Goal: Navigation & Orientation: Find specific page/section

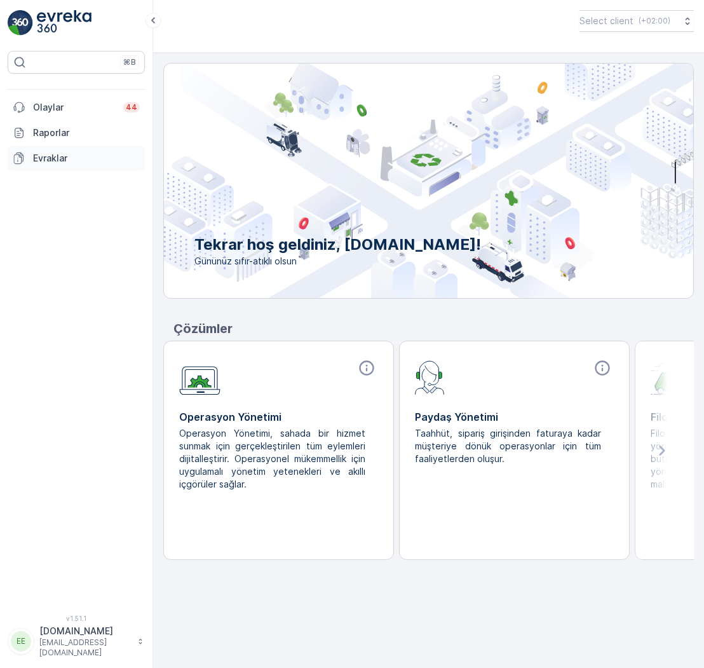
click at [50, 159] on p "Evraklar" at bounding box center [86, 158] width 107 height 13
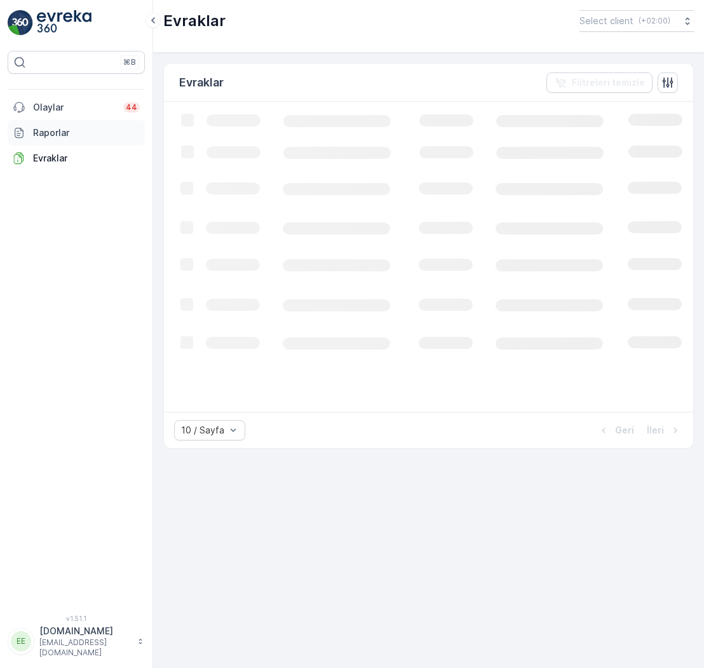
click at [51, 142] on link "Raporlar" at bounding box center [76, 132] width 137 height 25
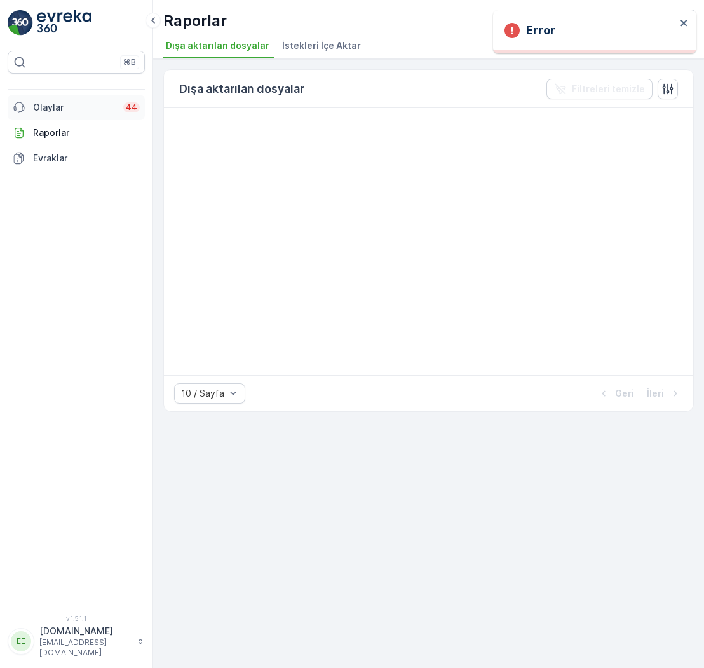
click at [49, 109] on p "Olaylar" at bounding box center [74, 107] width 83 height 13
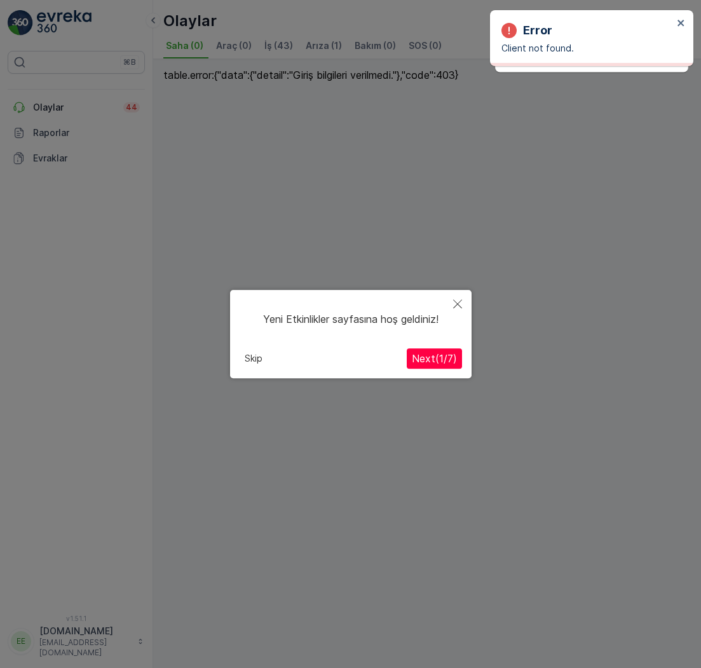
click at [465, 308] on button "Close" at bounding box center [458, 304] width 28 height 29
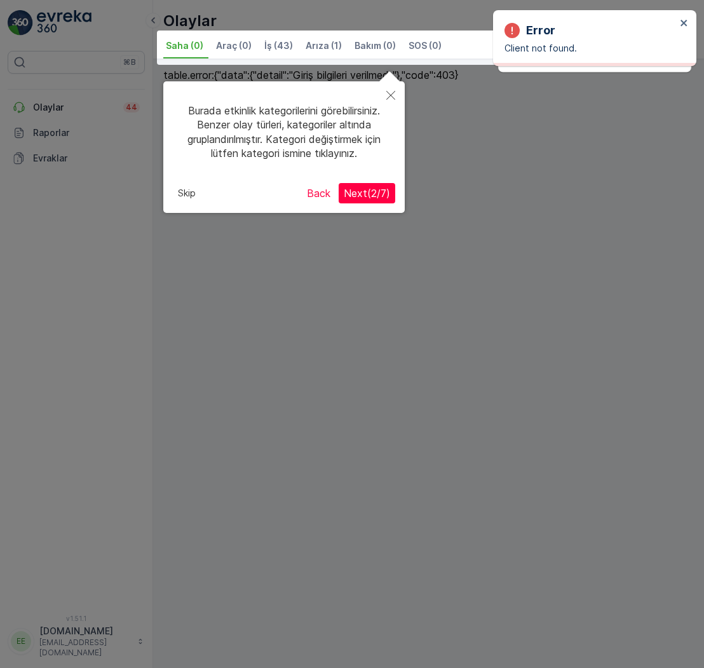
click at [390, 95] on icon "Close" at bounding box center [390, 95] width 9 height 9
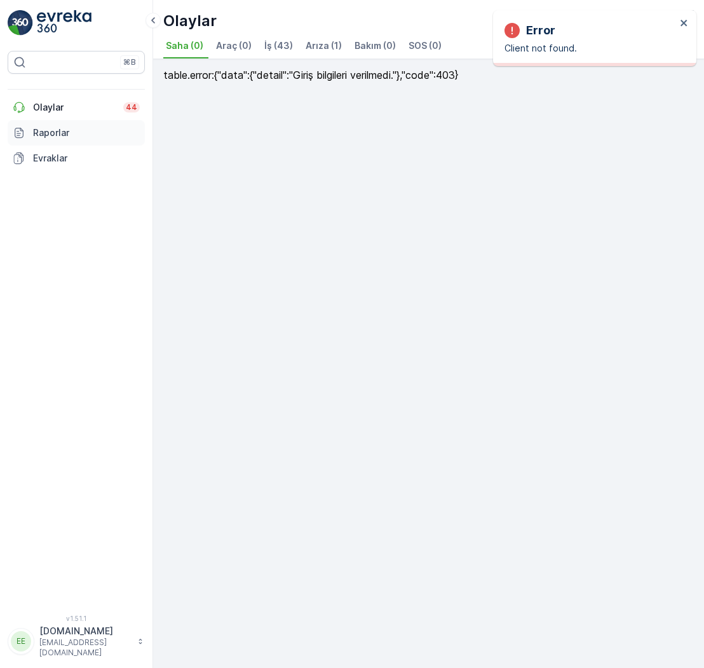
click at [70, 126] on p "Raporlar" at bounding box center [86, 132] width 107 height 13
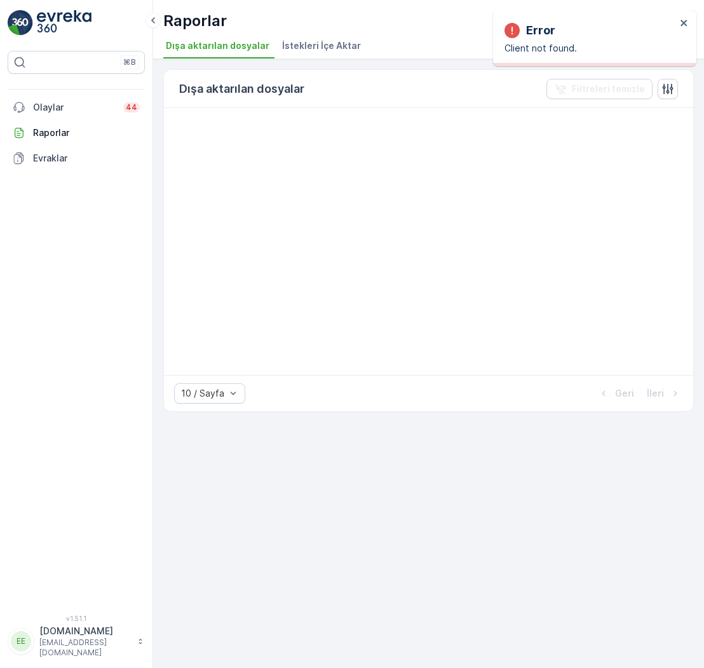
click at [301, 48] on span "İstekleri İçe Aktar" at bounding box center [321, 45] width 79 height 13
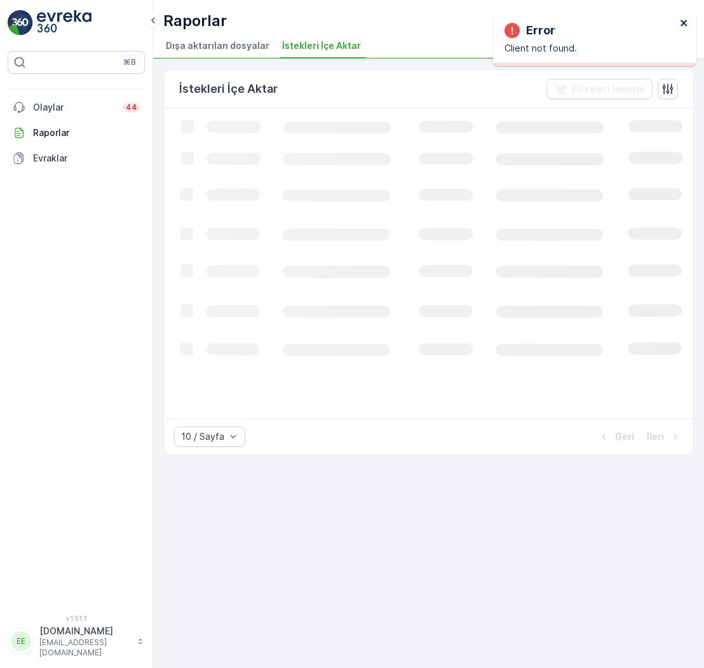
click at [684, 24] on icon "close" at bounding box center [684, 23] width 6 height 6
click at [647, 25] on p "( +02:00 )" at bounding box center [654, 21] width 32 height 10
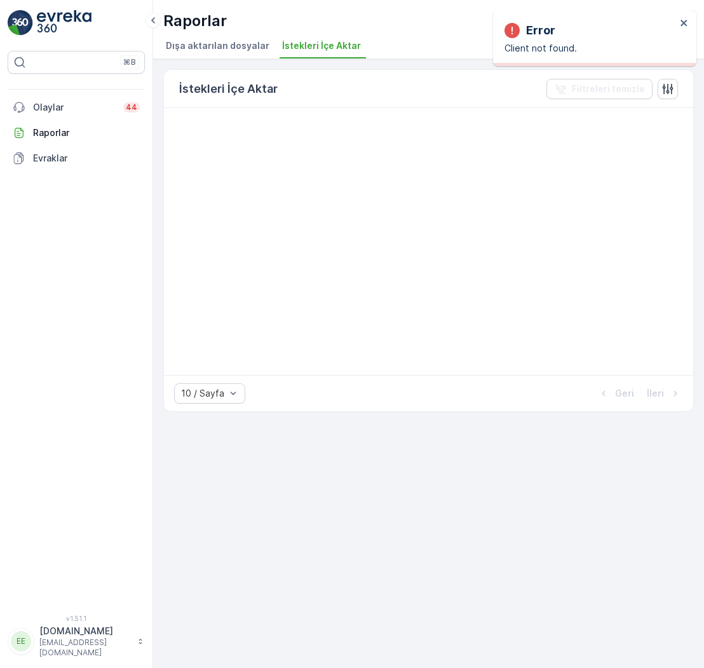
click at [452, 34] on div "Raporlar Select client ( +02:00 ) Dışa aktarılan dosyalar İstekleri İçe Aktar" at bounding box center [428, 29] width 551 height 59
click at [218, 46] on span "Dışa aktarılan dosyalar" at bounding box center [218, 45] width 104 height 13
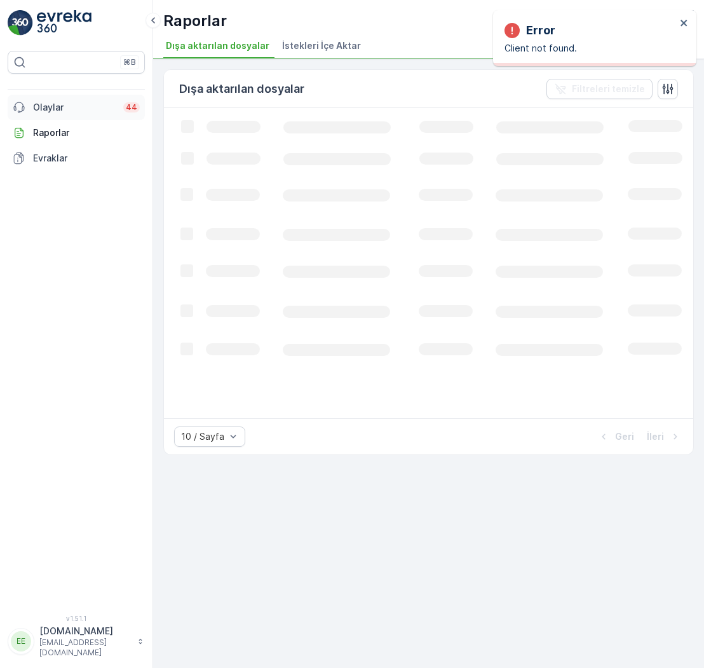
click at [48, 110] on p "Olaylar" at bounding box center [74, 107] width 83 height 13
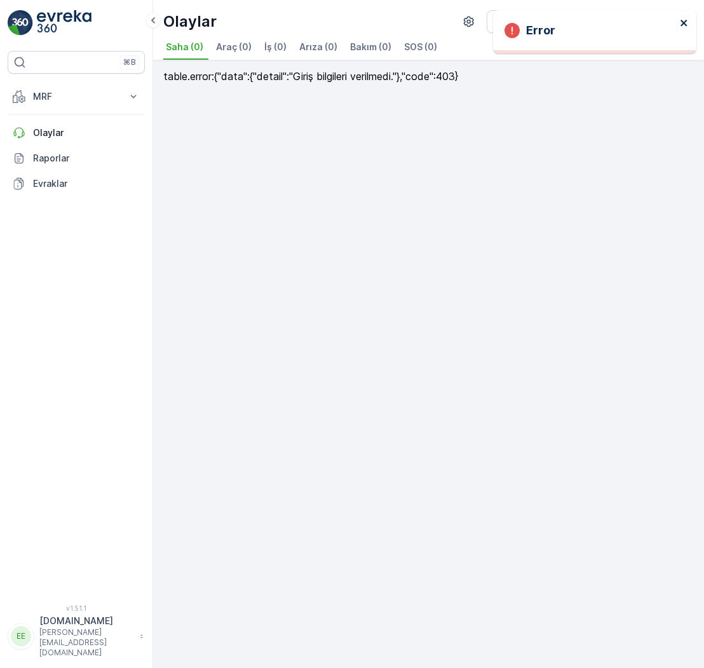
click at [685, 15] on div "Error" at bounding box center [592, 12] width 203 height 5
click at [85, 647] on p "[PERSON_NAME][EMAIL_ADDRESS][DOMAIN_NAME]" at bounding box center [86, 642] width 94 height 31
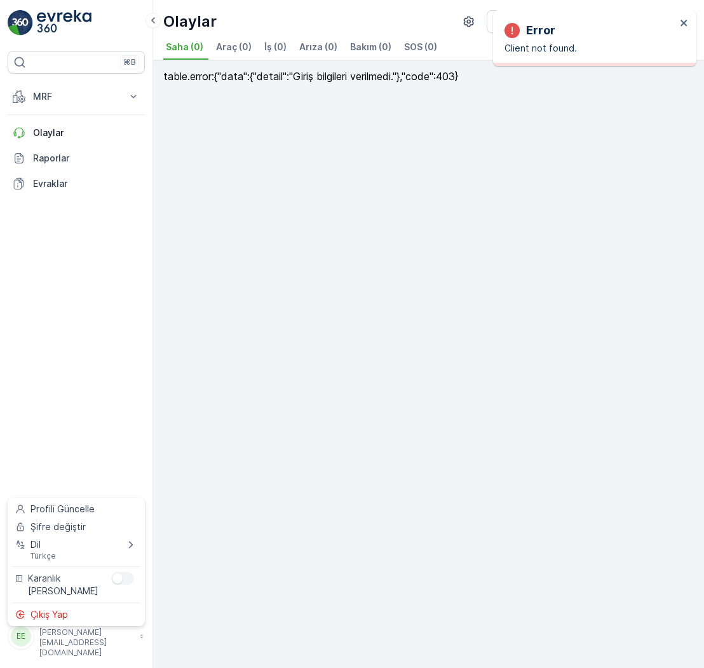
click at [72, 359] on div "⌘B MRF Waste Dashboard Gelen & Giden Pallet Process Giden Envanter Materyaller …" at bounding box center [76, 320] width 137 height 538
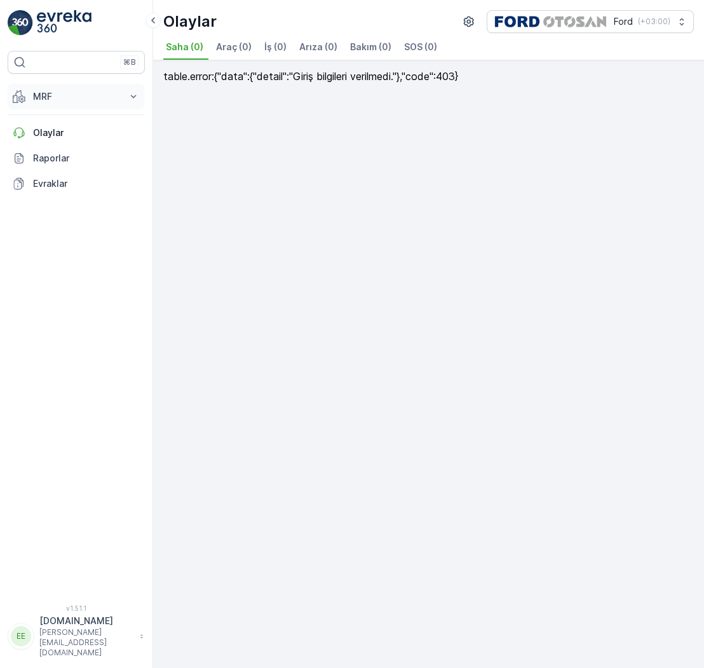
click at [44, 93] on p "MRF" at bounding box center [76, 96] width 86 height 13
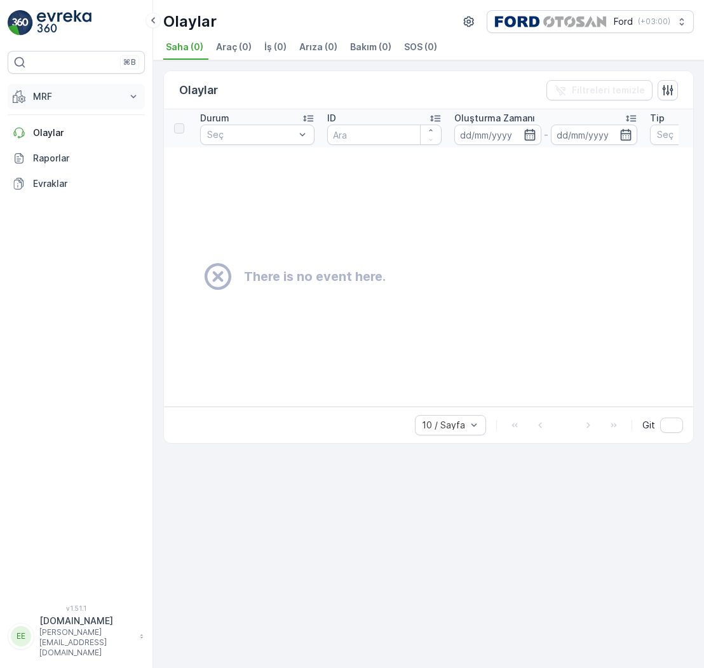
click at [64, 97] on p "MRF" at bounding box center [76, 96] width 86 height 13
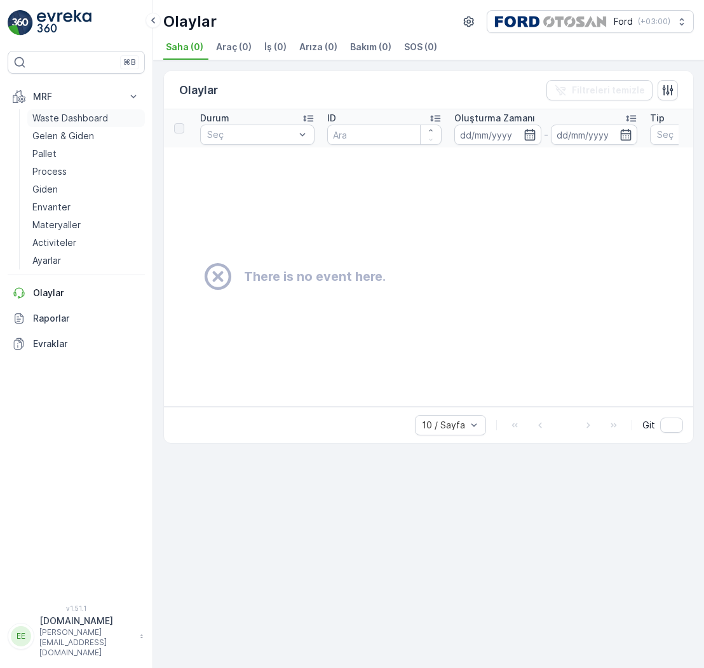
click at [50, 121] on p "Waste Dashboard" at bounding box center [70, 118] width 76 height 13
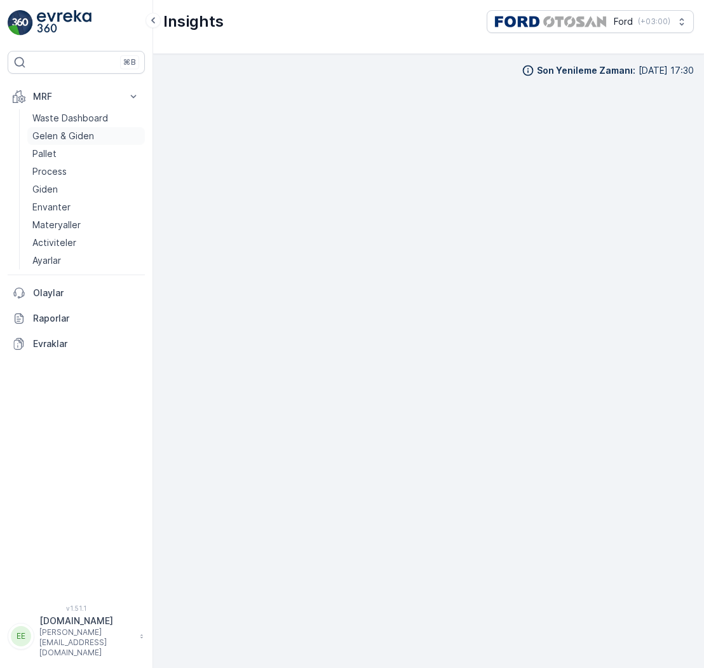
click at [50, 138] on p "Gelen & Giden" at bounding box center [63, 136] width 62 height 13
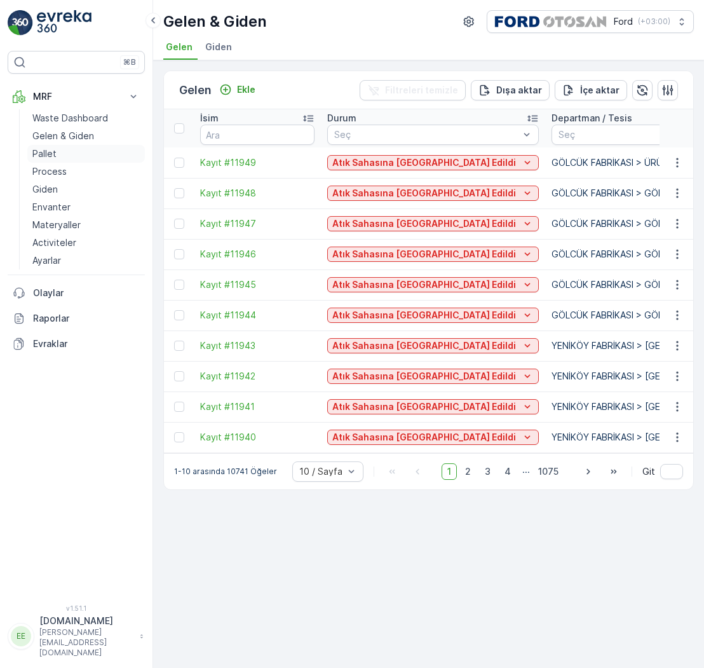
click at [45, 154] on p "Pallet" at bounding box center [44, 153] width 24 height 13
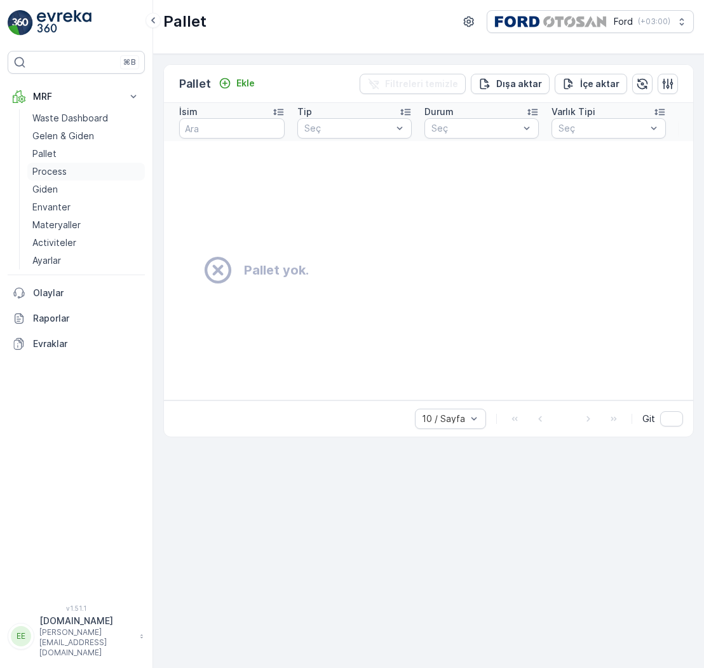
click at [45, 171] on p "Process" at bounding box center [49, 171] width 34 height 13
click at [43, 190] on p "Giden" at bounding box center [44, 189] width 25 height 13
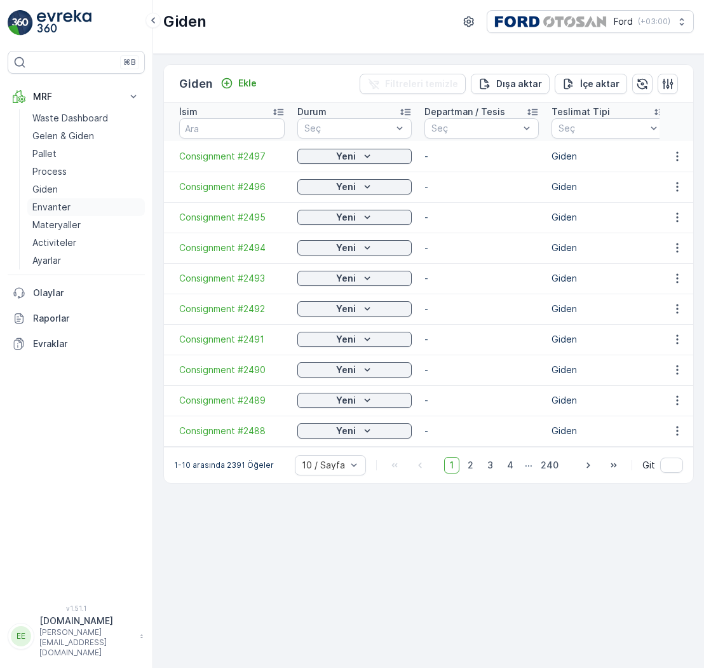
click at [44, 208] on p "Envanter" at bounding box center [51, 207] width 38 height 13
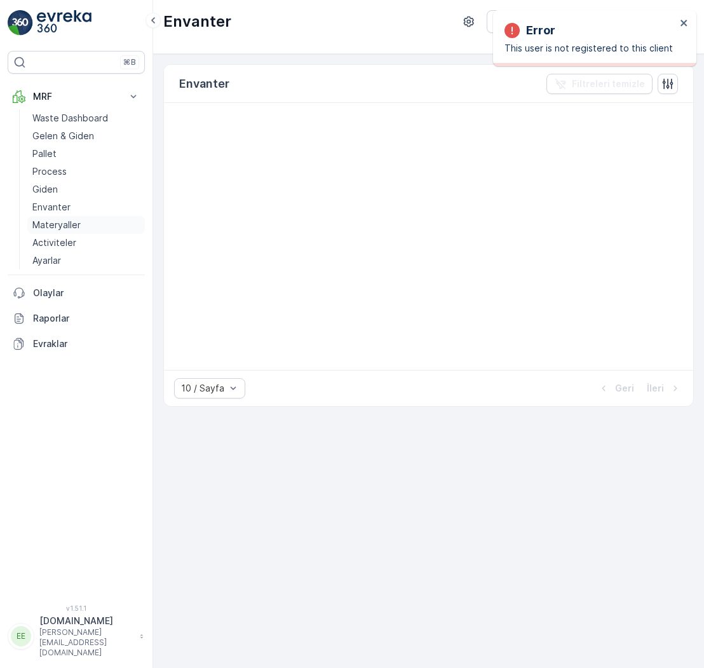
click at [44, 226] on p "Materyaller" at bounding box center [56, 225] width 48 height 13
click at [44, 245] on p "Activiteler" at bounding box center [54, 242] width 44 height 13
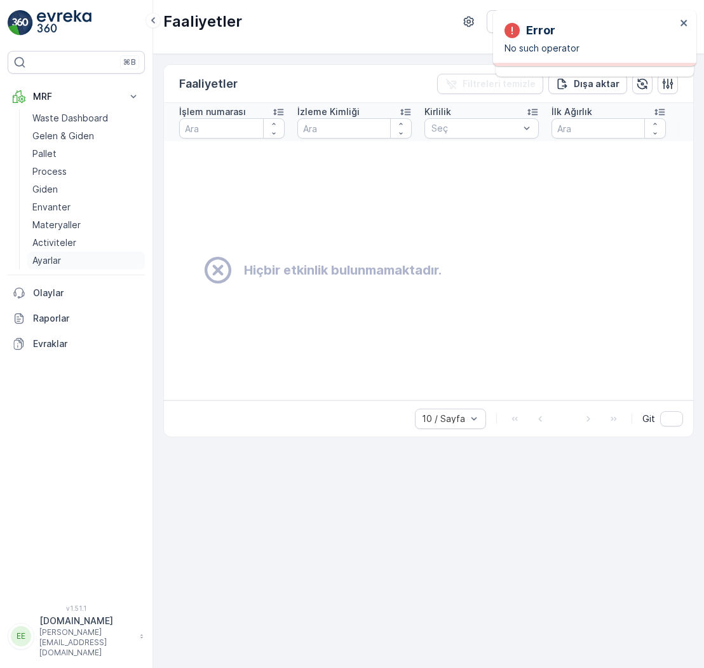
click at [53, 260] on p "Ayarlar" at bounding box center [46, 260] width 29 height 13
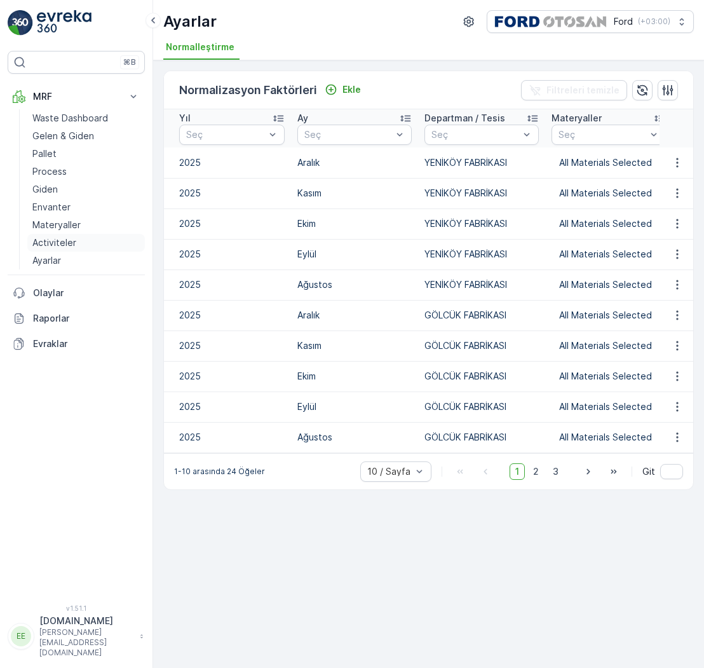
click at [63, 245] on p "Activiteler" at bounding box center [54, 242] width 44 height 13
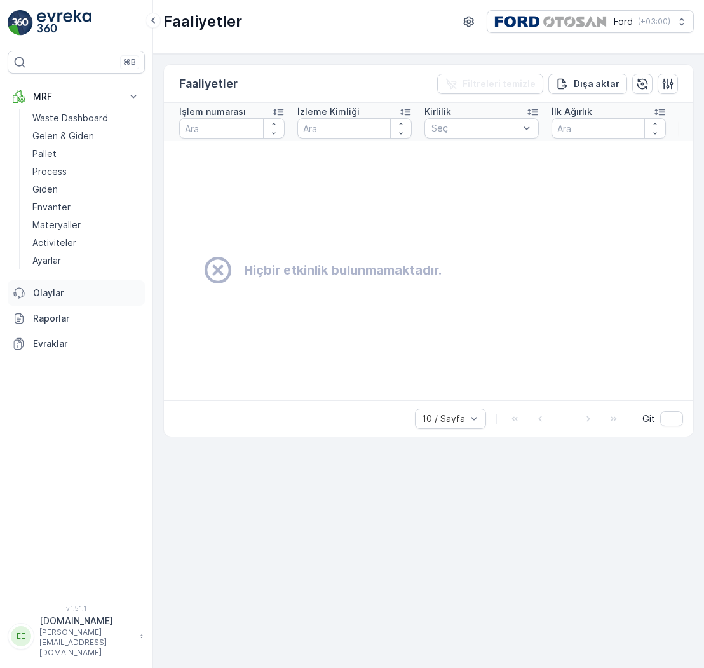
click at [44, 295] on p "Olaylar" at bounding box center [86, 293] width 107 height 13
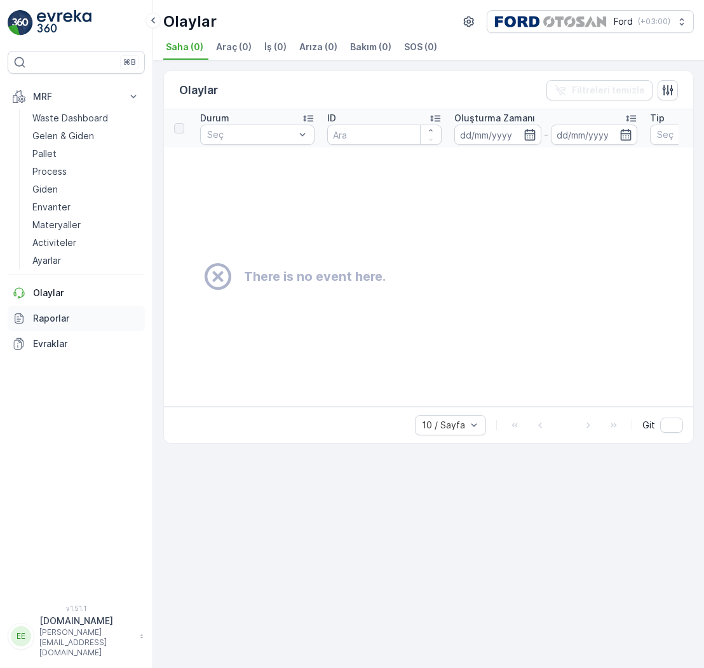
click at [47, 312] on p "Raporlar" at bounding box center [86, 318] width 107 height 13
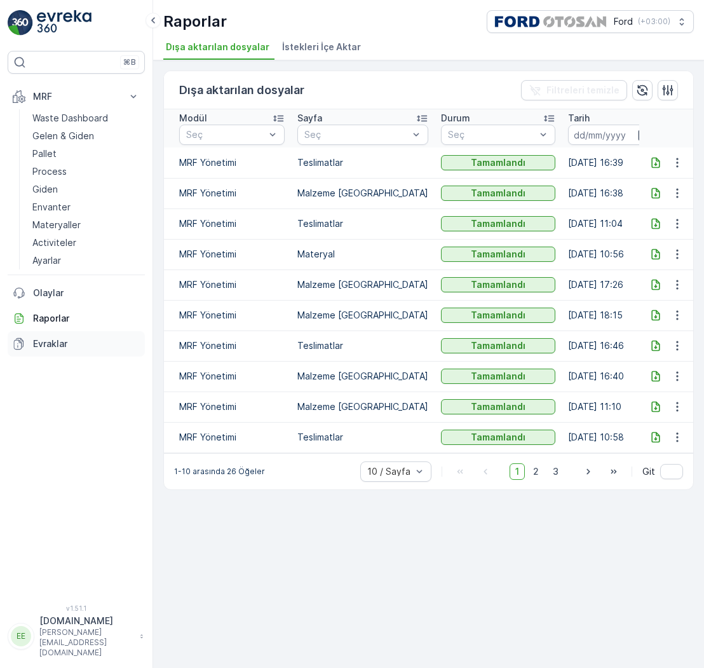
click at [50, 346] on p "Evraklar" at bounding box center [86, 343] width 107 height 13
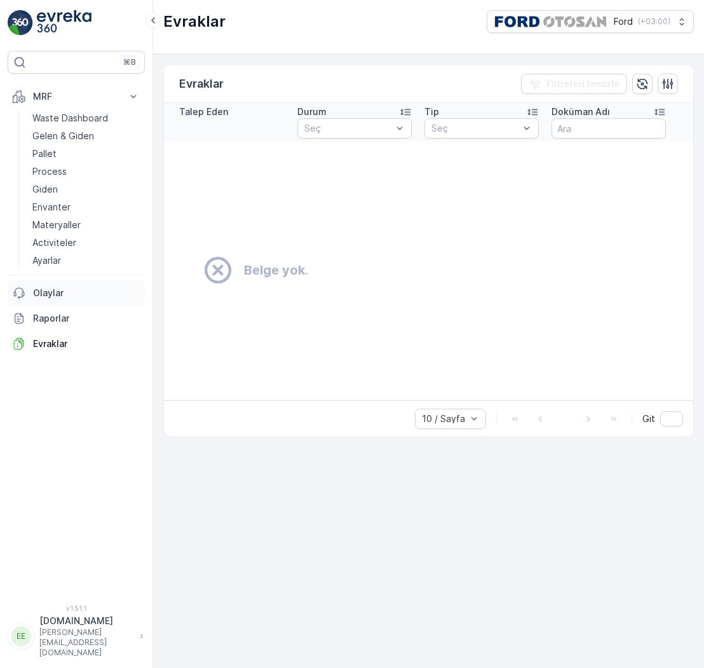
click at [48, 288] on p "Olaylar" at bounding box center [86, 293] width 107 height 13
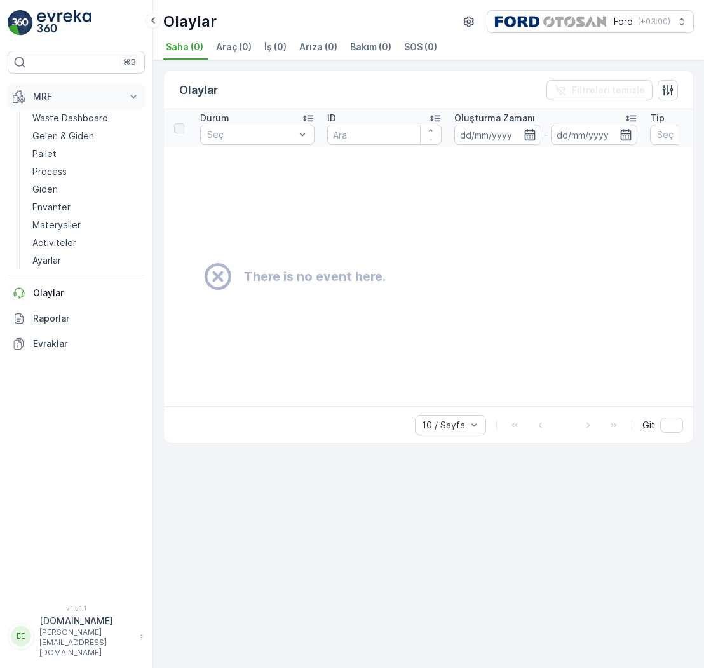
click at [44, 99] on p "MRF" at bounding box center [76, 96] width 86 height 13
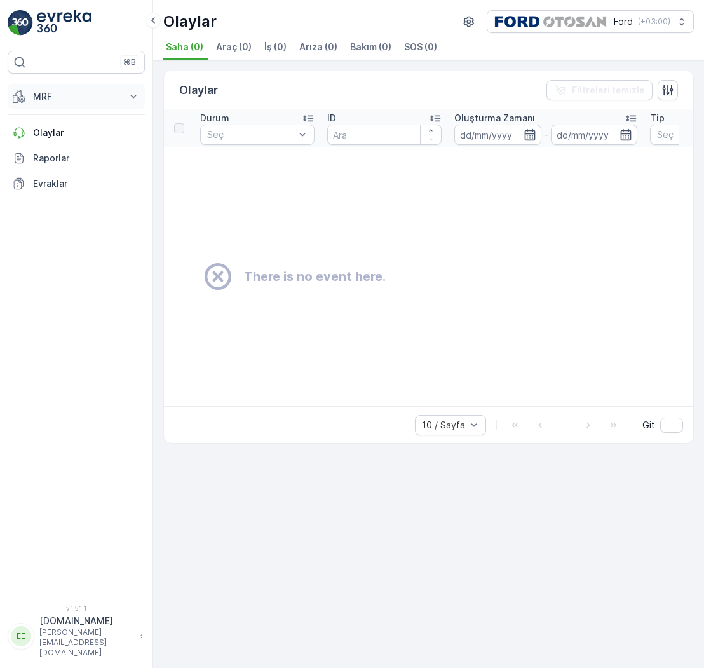
click at [44, 99] on p "MRF" at bounding box center [76, 96] width 86 height 13
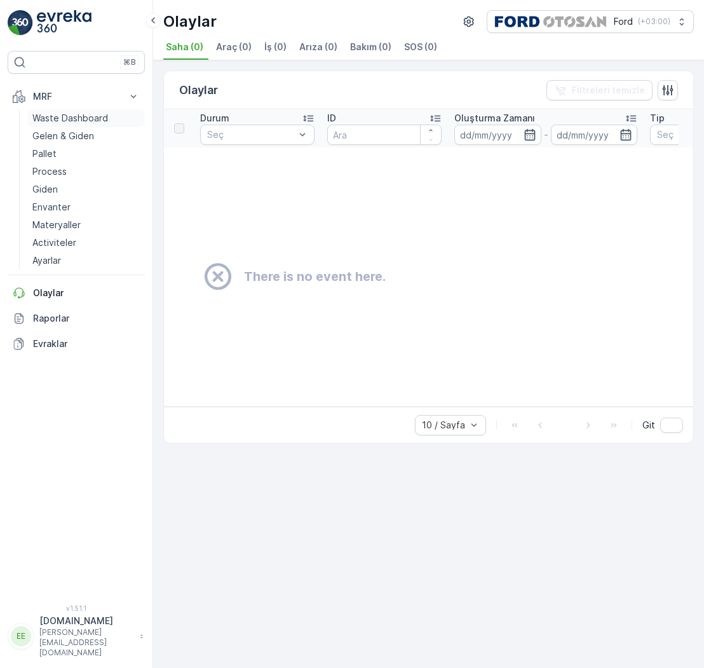
click at [44, 117] on p "Waste Dashboard" at bounding box center [70, 118] width 76 height 13
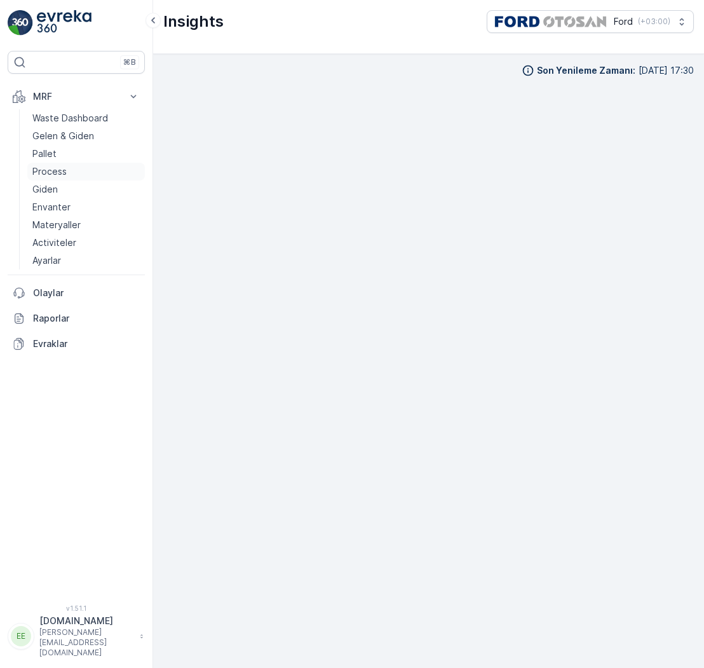
click at [51, 173] on p "Process" at bounding box center [49, 171] width 34 height 13
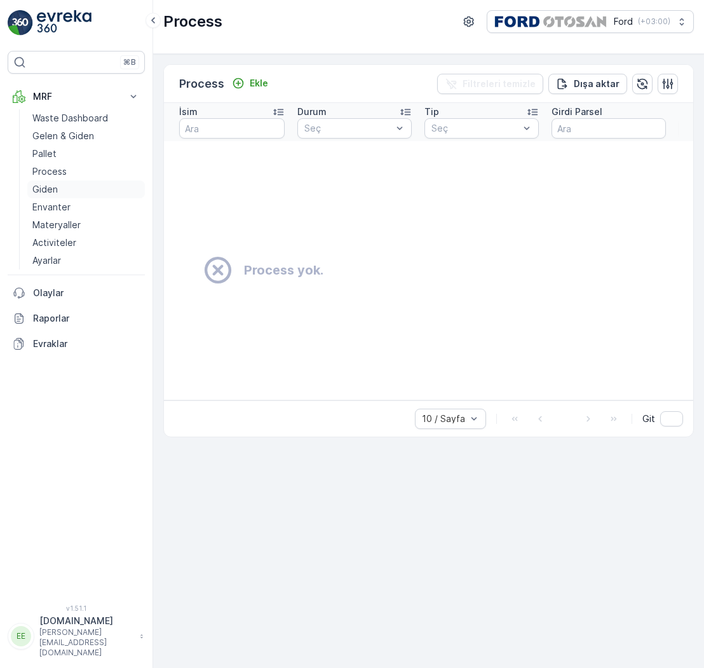
click at [50, 189] on p "Giden" at bounding box center [44, 189] width 25 height 13
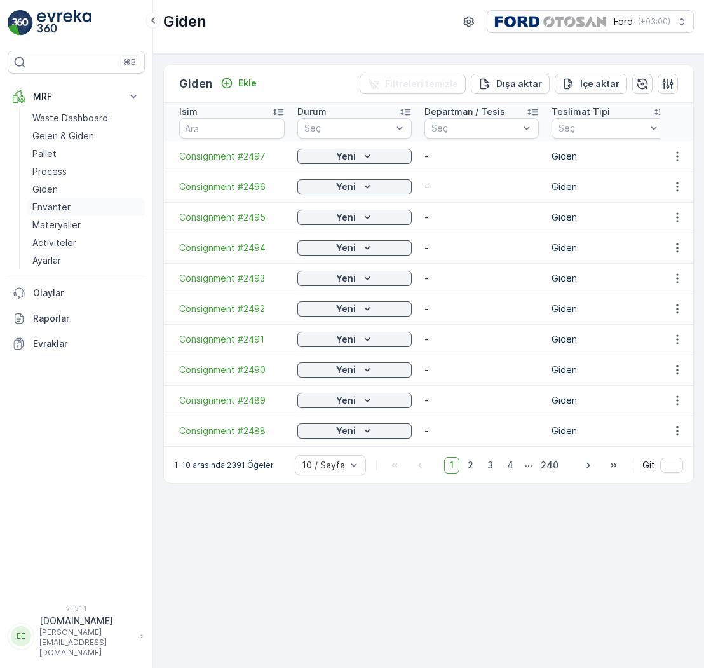
click at [48, 208] on p "Envanter" at bounding box center [51, 207] width 38 height 13
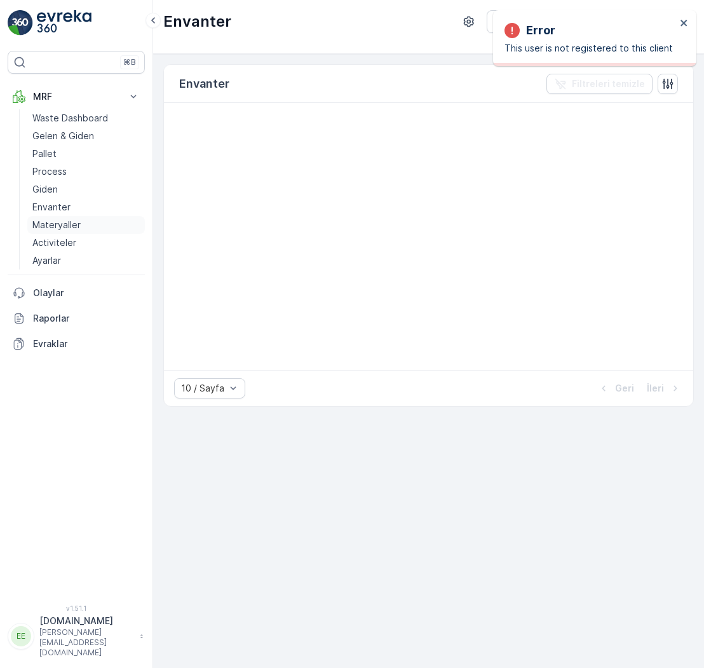
click at [50, 229] on p "Materyaller" at bounding box center [56, 225] width 48 height 13
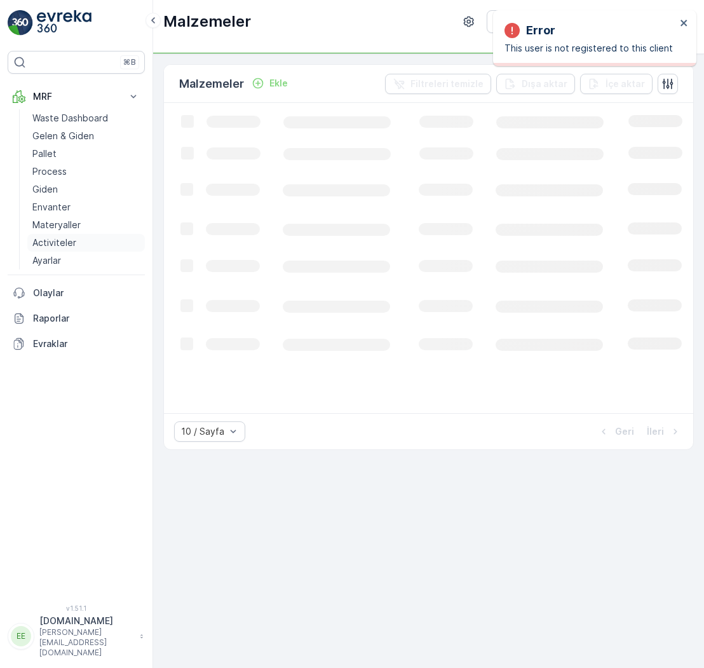
click at [49, 245] on p "Activiteler" at bounding box center [54, 242] width 44 height 13
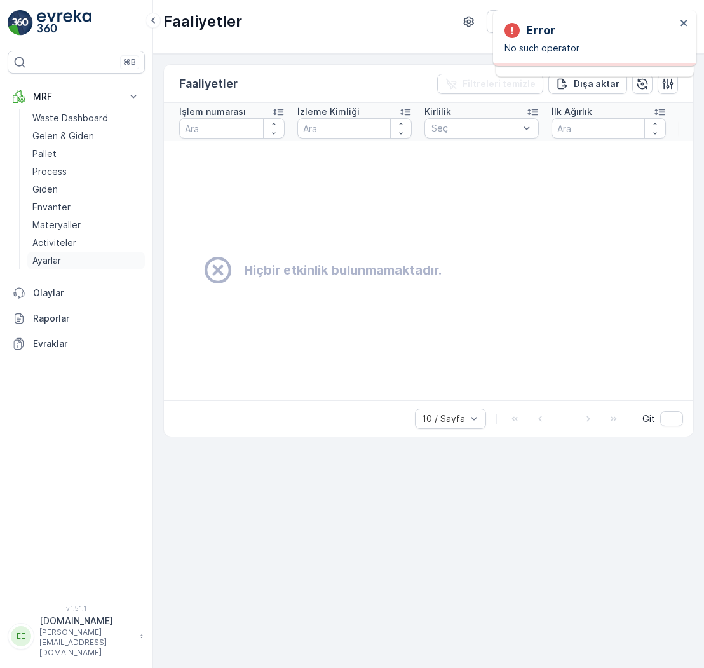
click at [48, 262] on p "Ayarlar" at bounding box center [46, 260] width 29 height 13
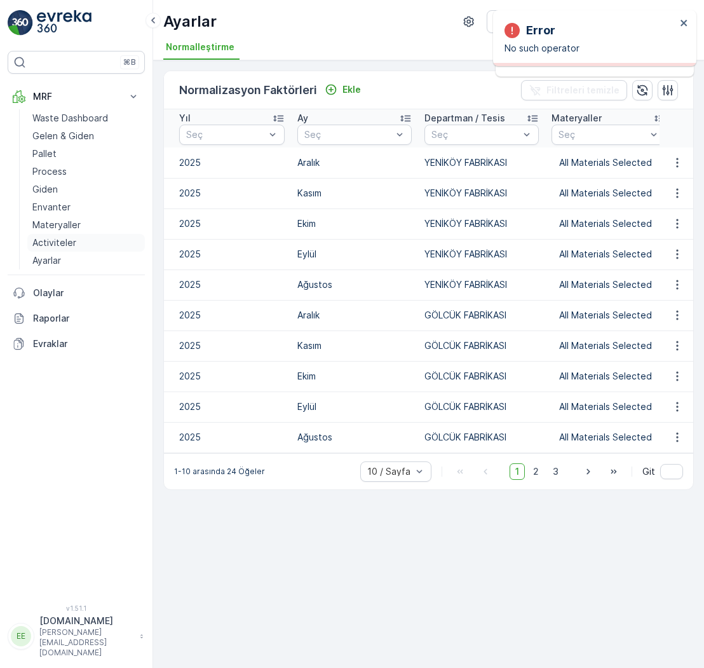
click at [58, 246] on p "Activiteler" at bounding box center [54, 242] width 44 height 13
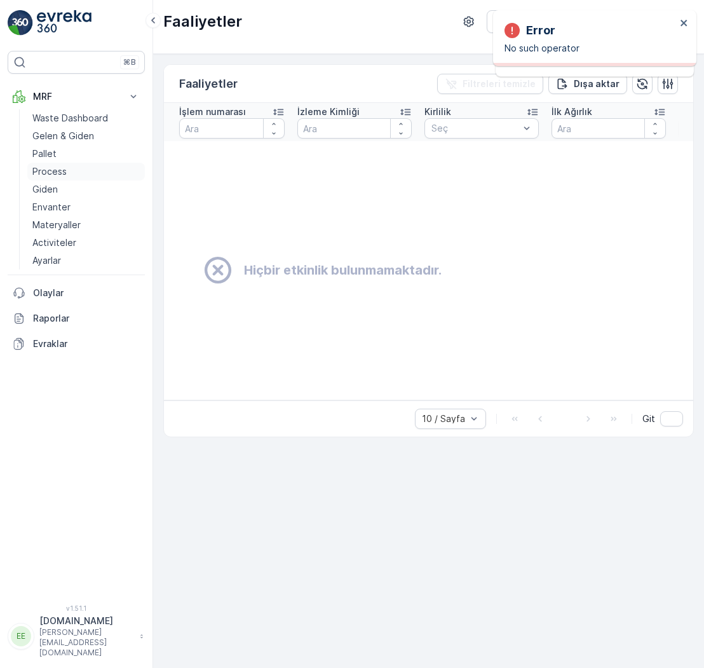
click at [48, 163] on link "Process" at bounding box center [86, 172] width 118 height 18
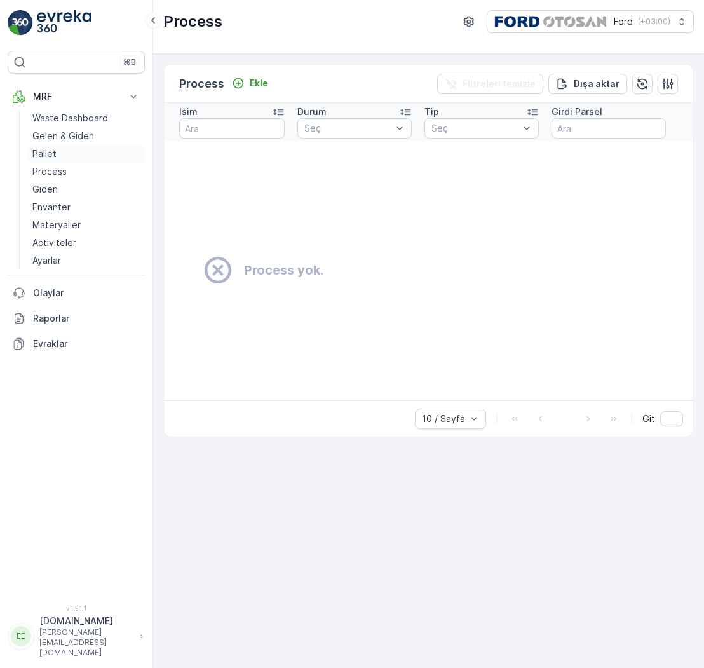
click at [45, 155] on p "Pallet" at bounding box center [44, 153] width 24 height 13
click at [62, 130] on p "Gelen & Giden" at bounding box center [63, 136] width 62 height 13
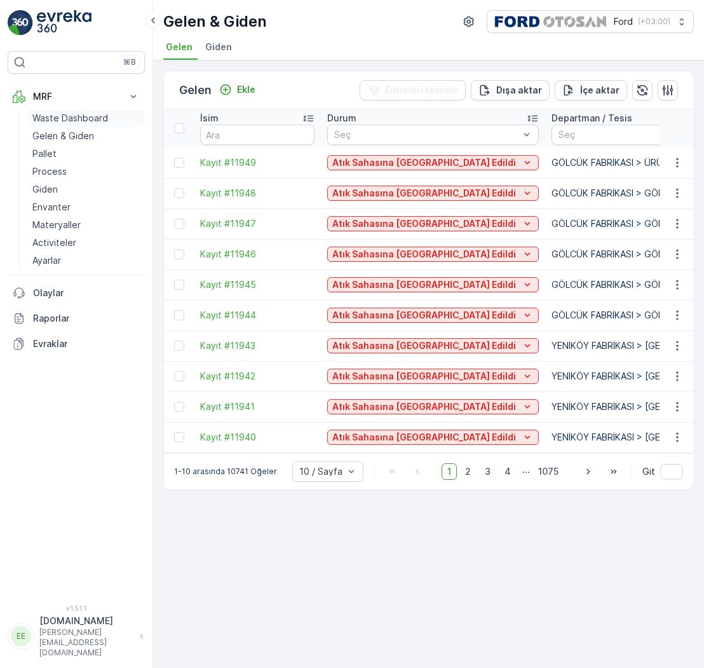
click at [67, 117] on p "Waste Dashboard" at bounding box center [70, 118] width 76 height 13
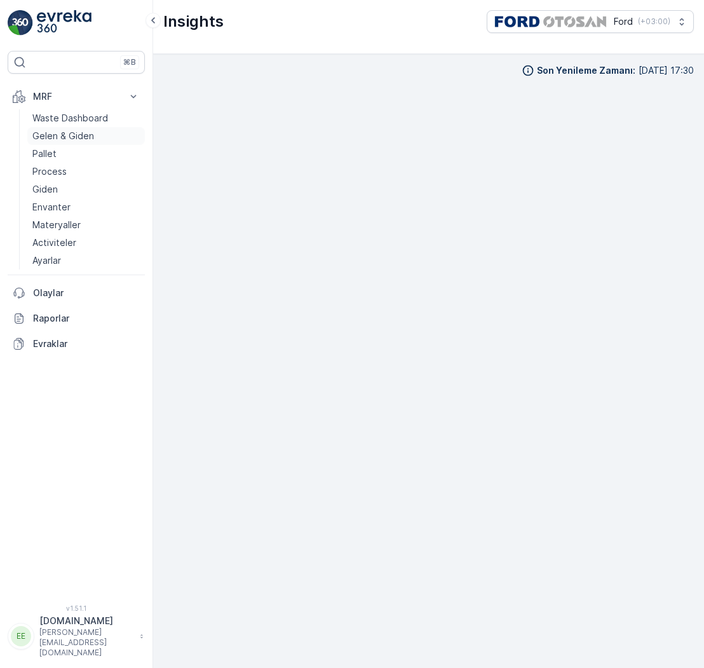
click at [58, 135] on p "Gelen & Giden" at bounding box center [63, 136] width 62 height 13
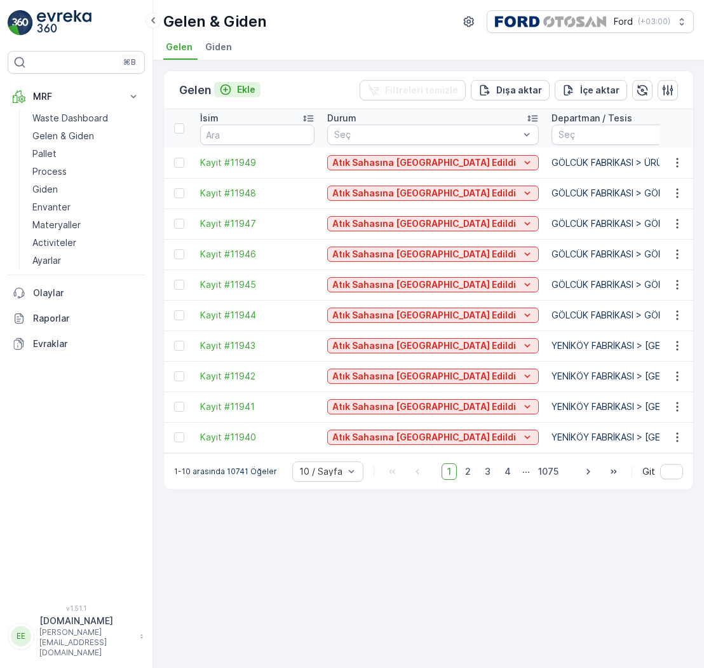
click at [246, 90] on p "Ekle" at bounding box center [246, 89] width 18 height 13
click at [222, 48] on span "Giden" at bounding box center [218, 47] width 27 height 13
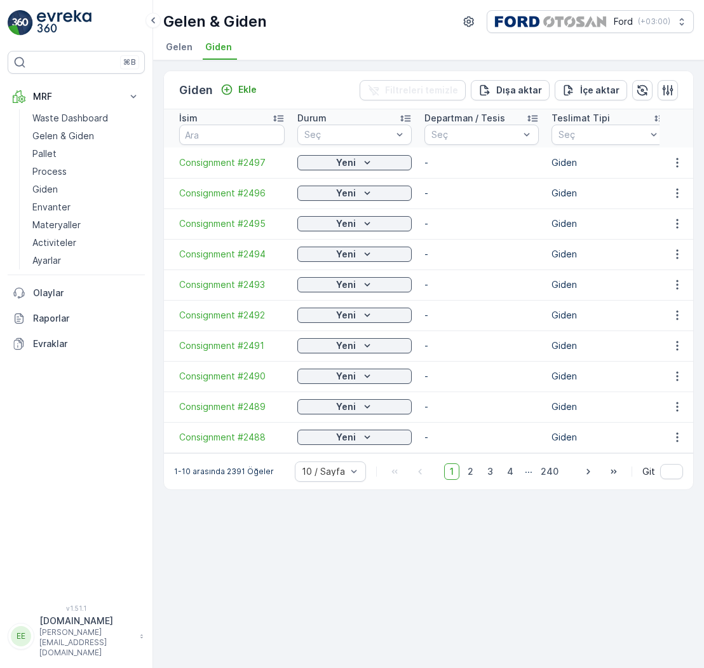
click at [185, 48] on span "Gelen" at bounding box center [179, 47] width 27 height 13
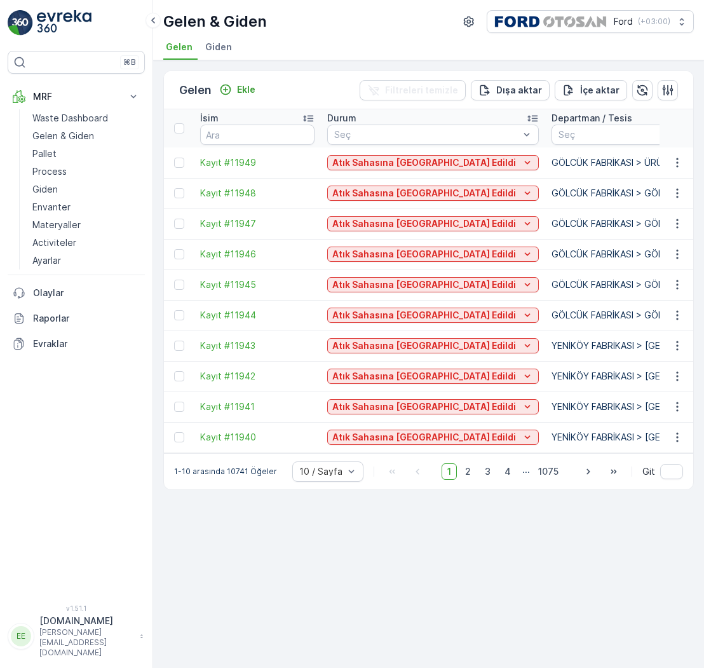
click at [64, 18] on img at bounding box center [64, 22] width 55 height 25
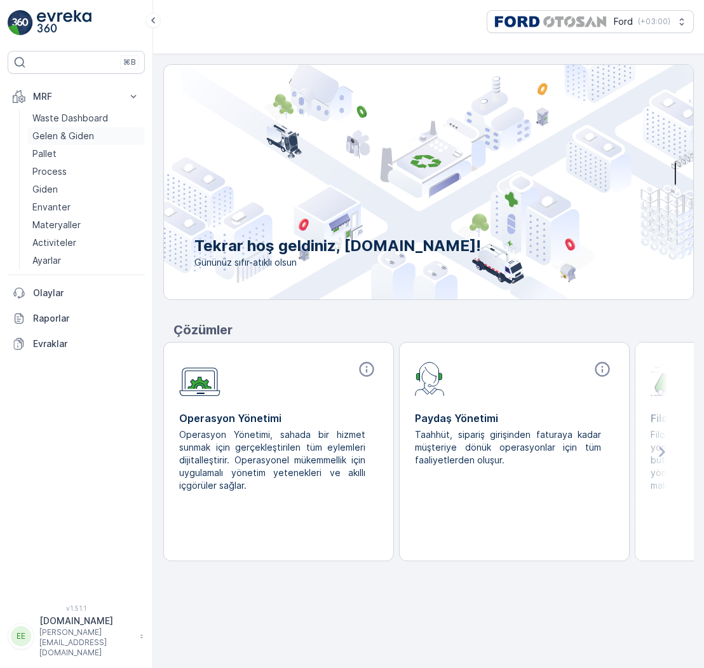
click at [59, 139] on p "Gelen & Giden" at bounding box center [63, 136] width 62 height 13
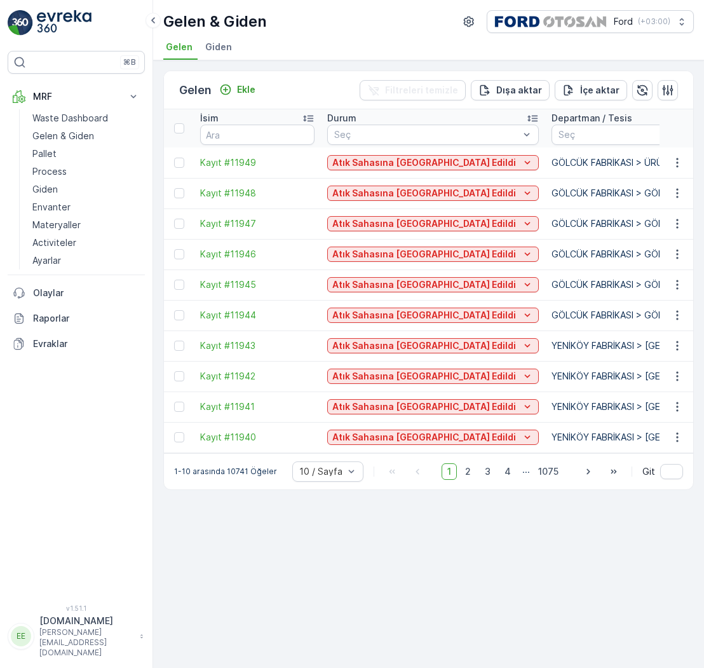
click at [221, 51] on span "Giden" at bounding box center [218, 47] width 27 height 13
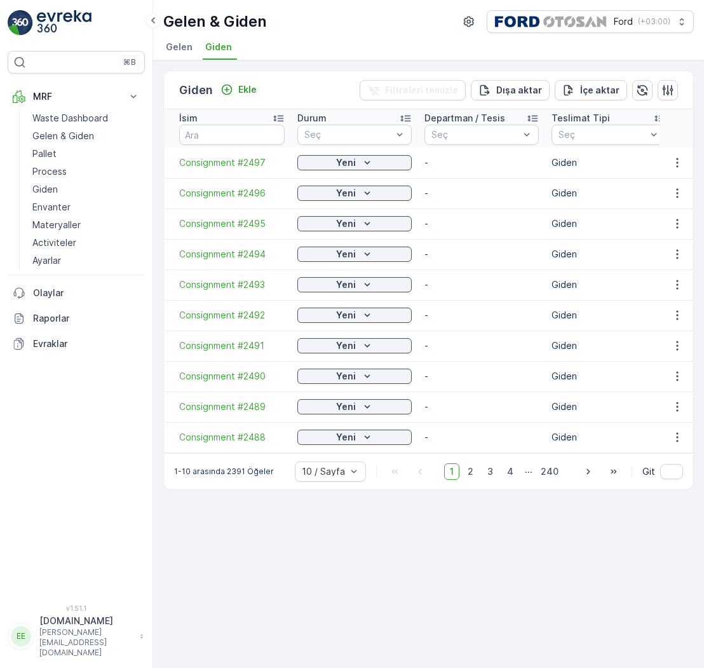
click at [186, 51] on span "Gelen" at bounding box center [179, 47] width 27 height 13
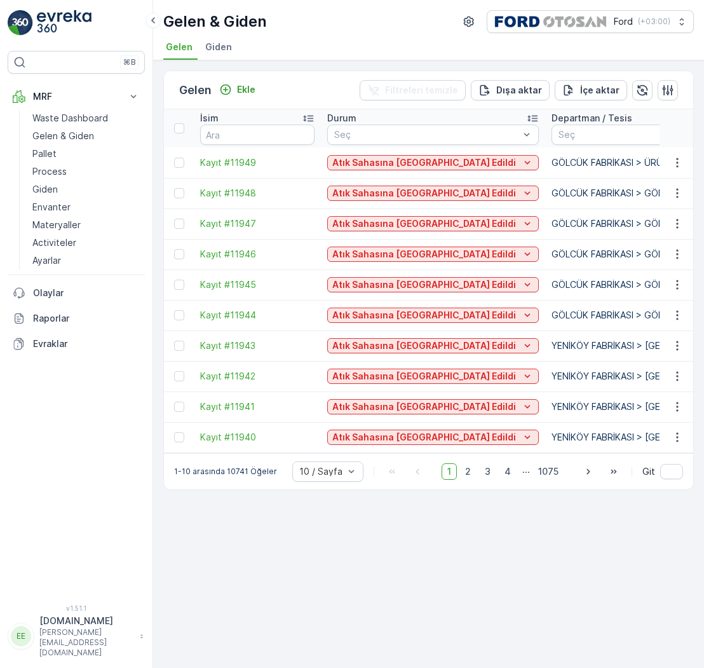
click at [224, 47] on span "Giden" at bounding box center [218, 47] width 27 height 13
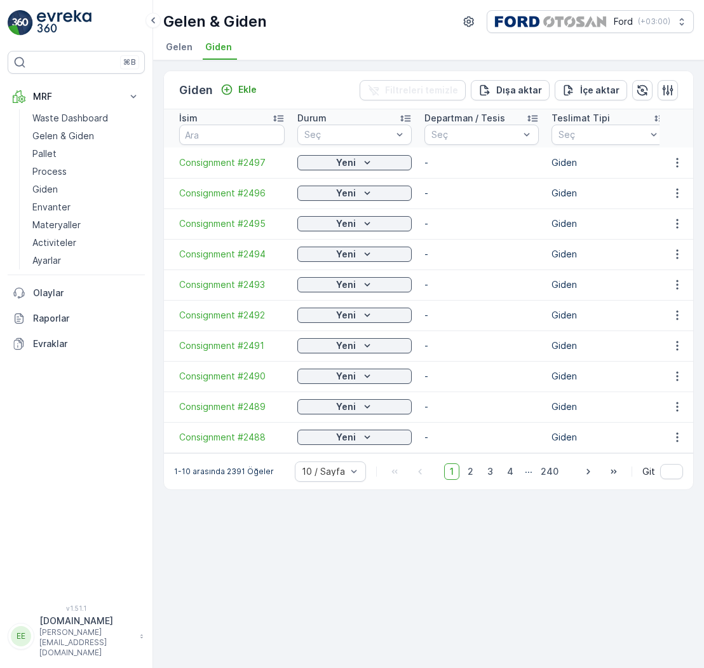
click at [181, 48] on span "Gelen" at bounding box center [179, 47] width 27 height 13
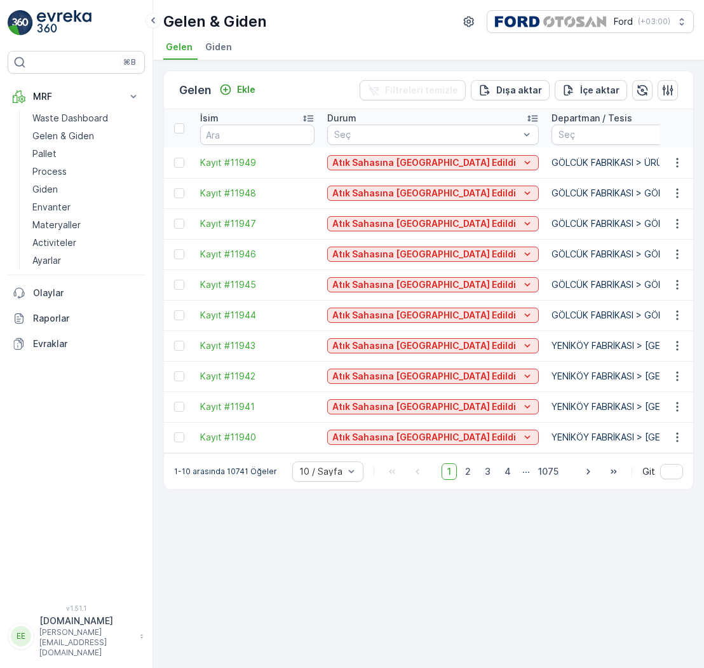
click at [215, 48] on span "Giden" at bounding box center [218, 47] width 27 height 13
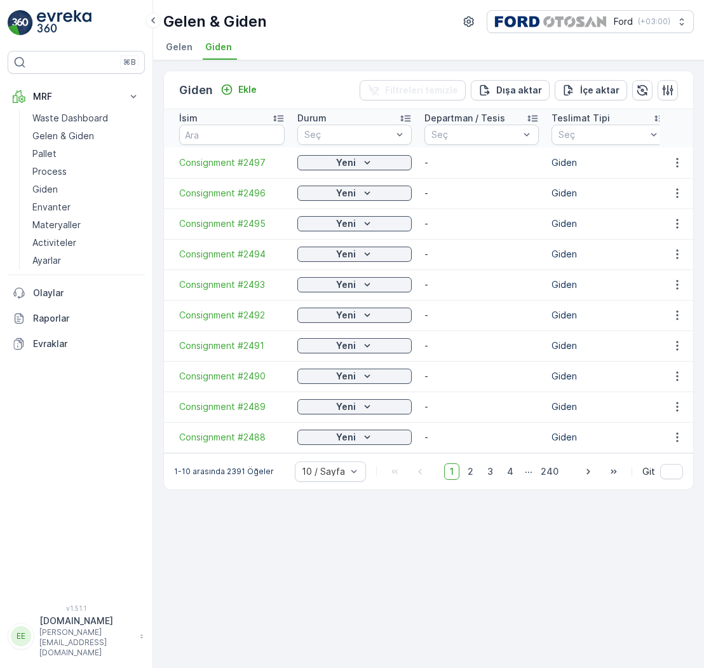
click at [187, 50] on span "Gelen" at bounding box center [179, 47] width 27 height 13
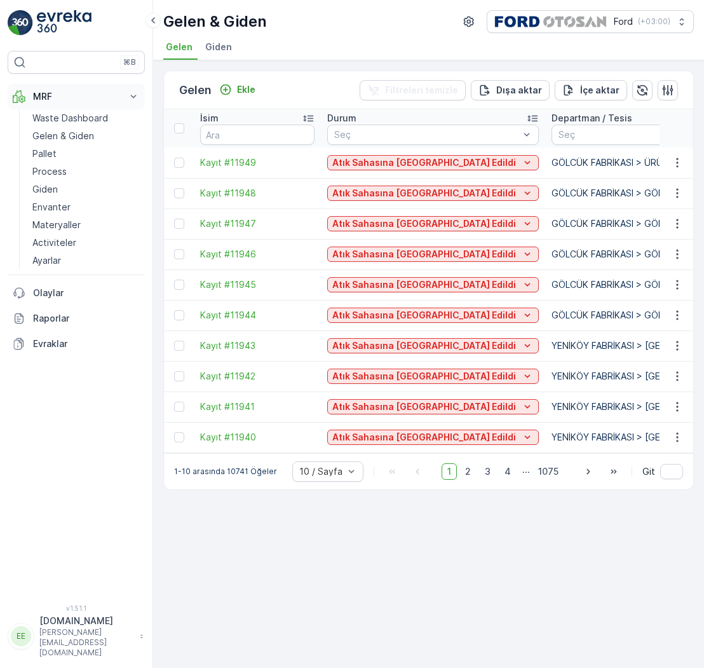
click at [135, 97] on icon at bounding box center [133, 96] width 13 height 13
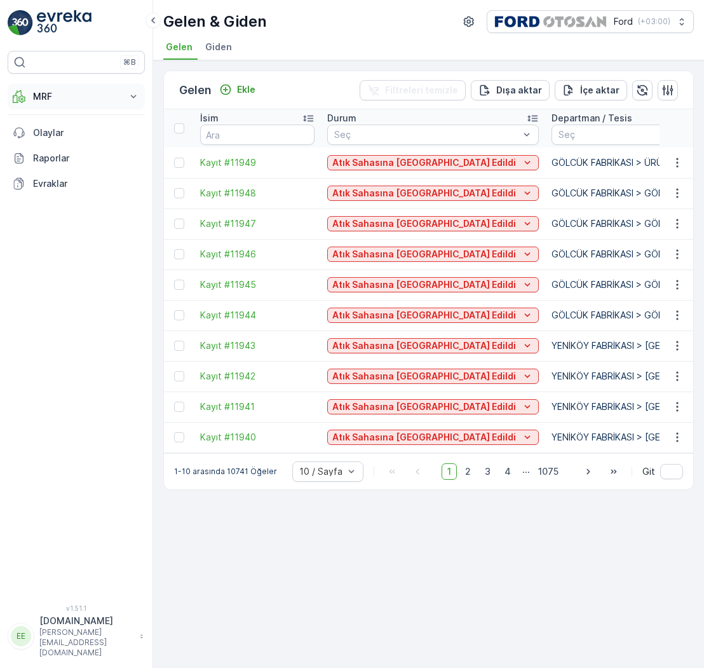
click at [135, 97] on icon at bounding box center [133, 96] width 13 height 13
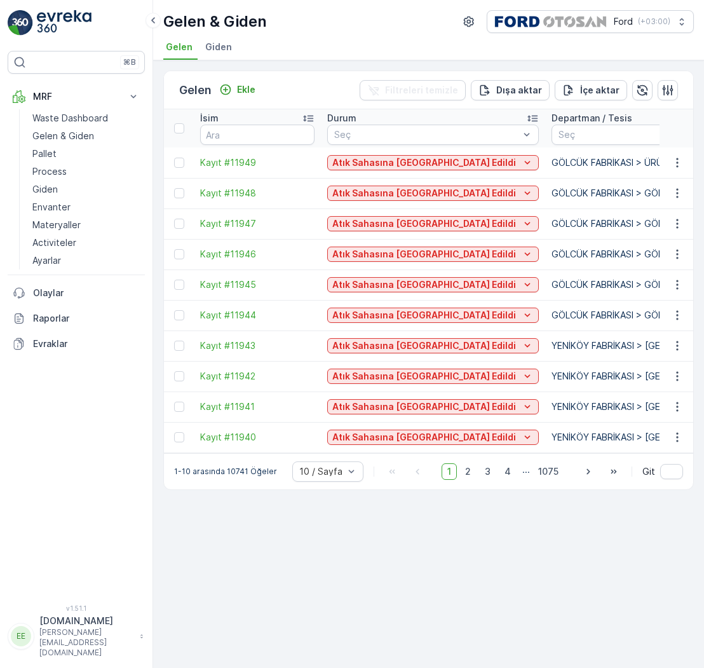
click at [71, 655] on p "[PERSON_NAME][EMAIL_ADDRESS][DOMAIN_NAME]" at bounding box center [86, 642] width 94 height 31
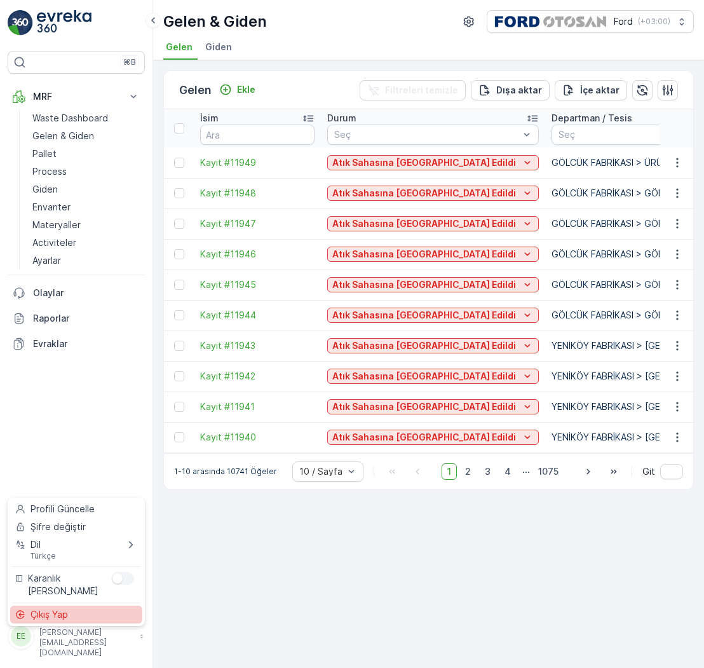
click at [53, 612] on span "Çıkış Yap" at bounding box center [49, 614] width 37 height 13
